Goal: Transaction & Acquisition: Purchase product/service

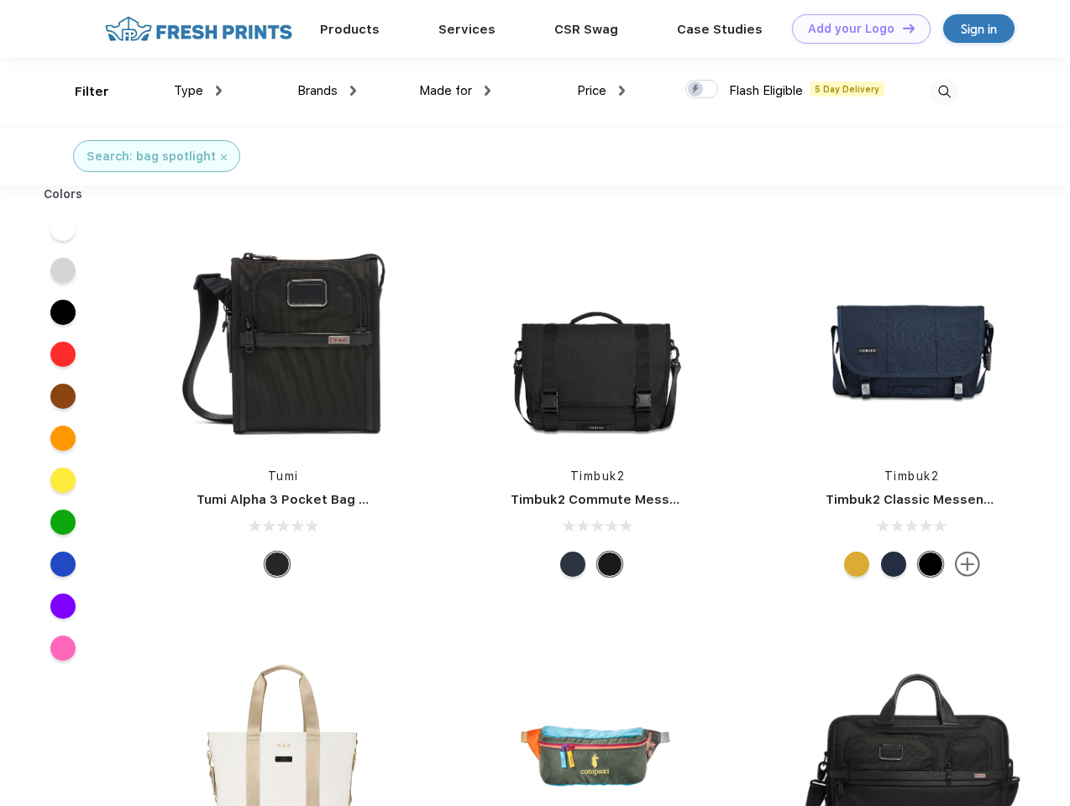
click at [855, 29] on link "Add your Logo Design Tool" at bounding box center [861, 28] width 139 height 29
click at [0, 0] on div "Design Tool" at bounding box center [0, 0] width 0 height 0
click at [901, 28] on link "Add your Logo Design Tool" at bounding box center [861, 28] width 139 height 29
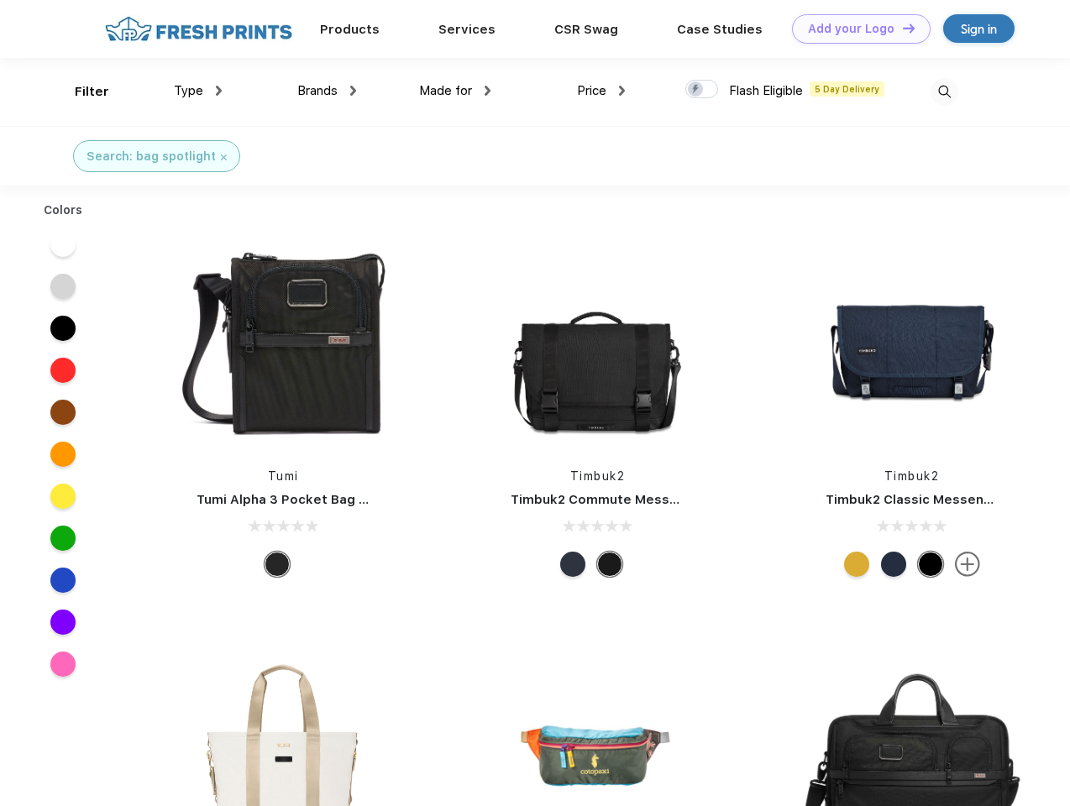
click at [81, 92] on div "Filter" at bounding box center [92, 91] width 34 height 19
click at [198, 91] on span "Type" at bounding box center [188, 90] width 29 height 15
click at [327, 91] on span "Brands" at bounding box center [317, 90] width 40 height 15
click at [455, 91] on span "Made for" at bounding box center [445, 90] width 53 height 15
click at [601, 91] on span "Price" at bounding box center [591, 90] width 29 height 15
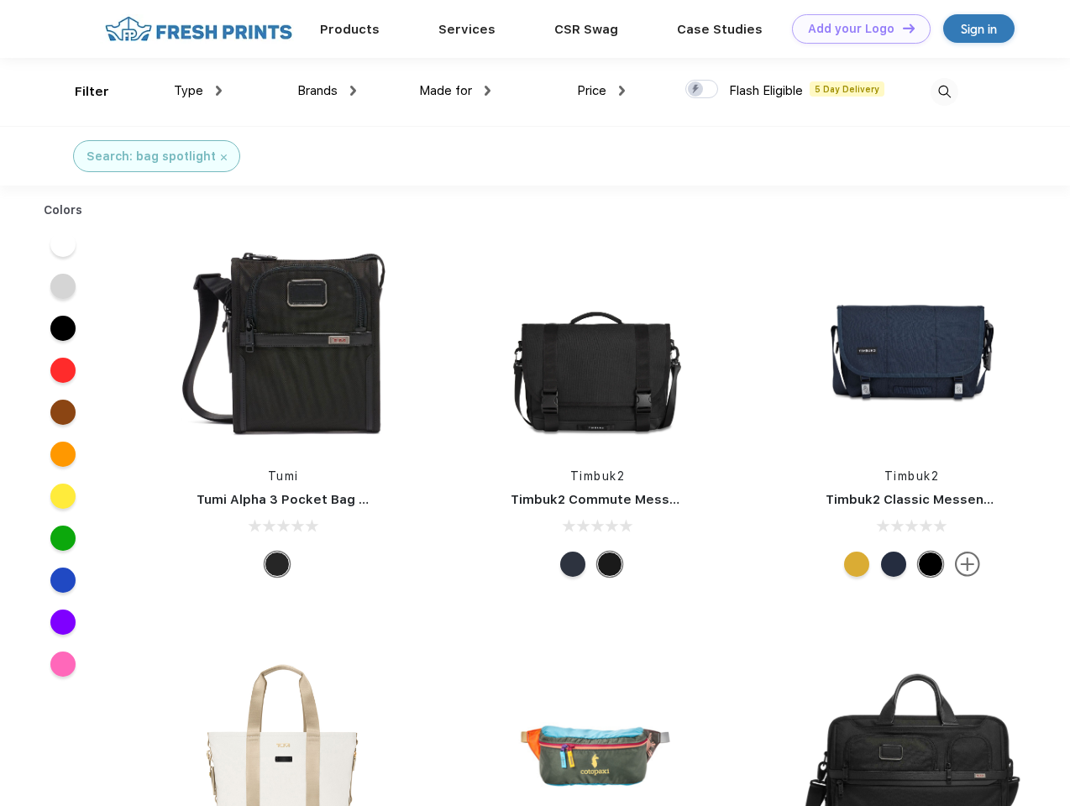
click at [702, 90] on div at bounding box center [701, 89] width 33 height 18
click at [696, 90] on input "checkbox" at bounding box center [690, 84] width 11 height 11
click at [944, 92] on img at bounding box center [944, 92] width 28 height 28
